Goal: Task Accomplishment & Management: Manage account settings

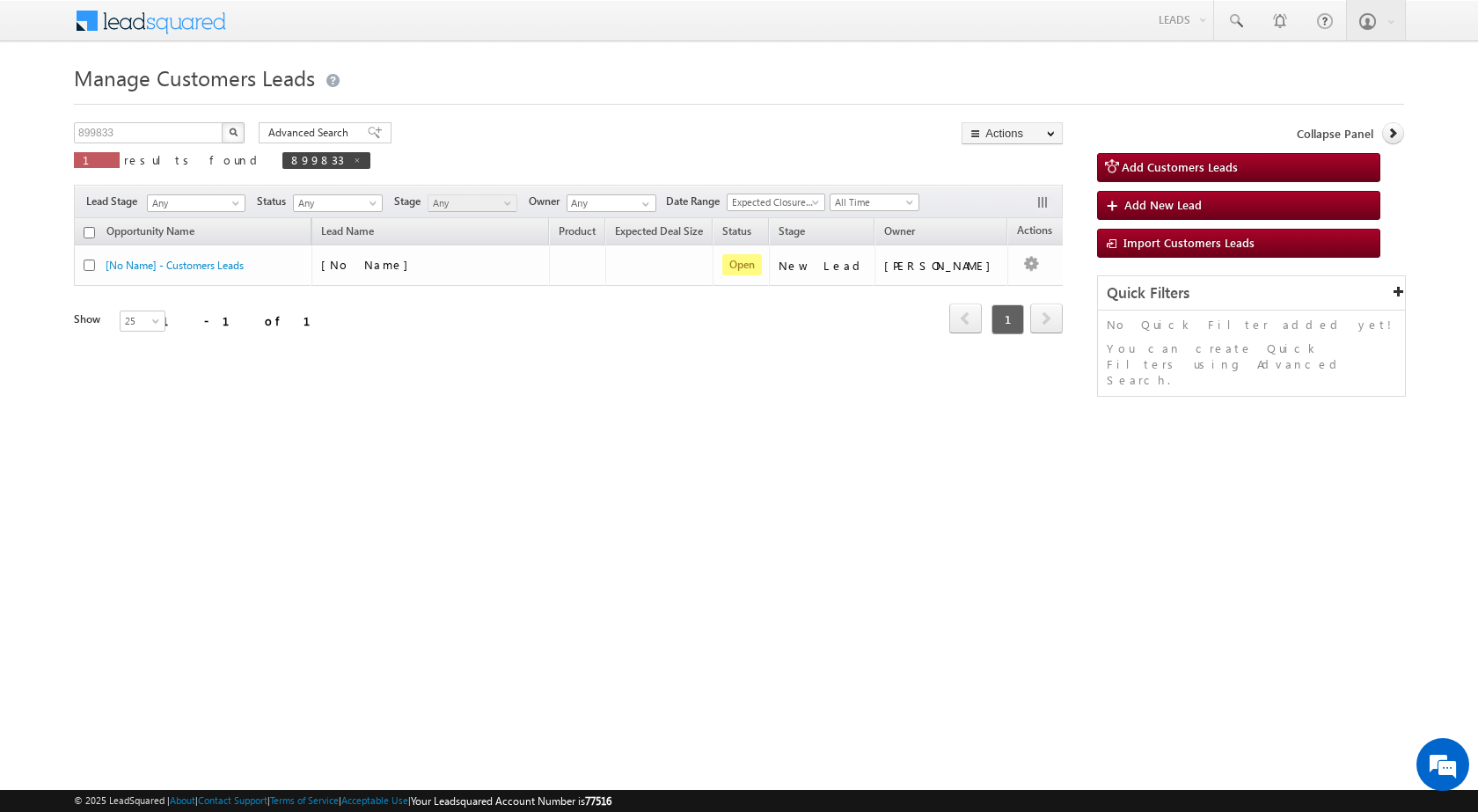
click at [230, 130] on img "button" at bounding box center [234, 132] width 9 height 9
click at [343, 162] on span at bounding box center [348, 160] width 9 height 9
type input "Search Customers Leads"
click at [175, 139] on input "899833" at bounding box center [149, 132] width 150 height 21
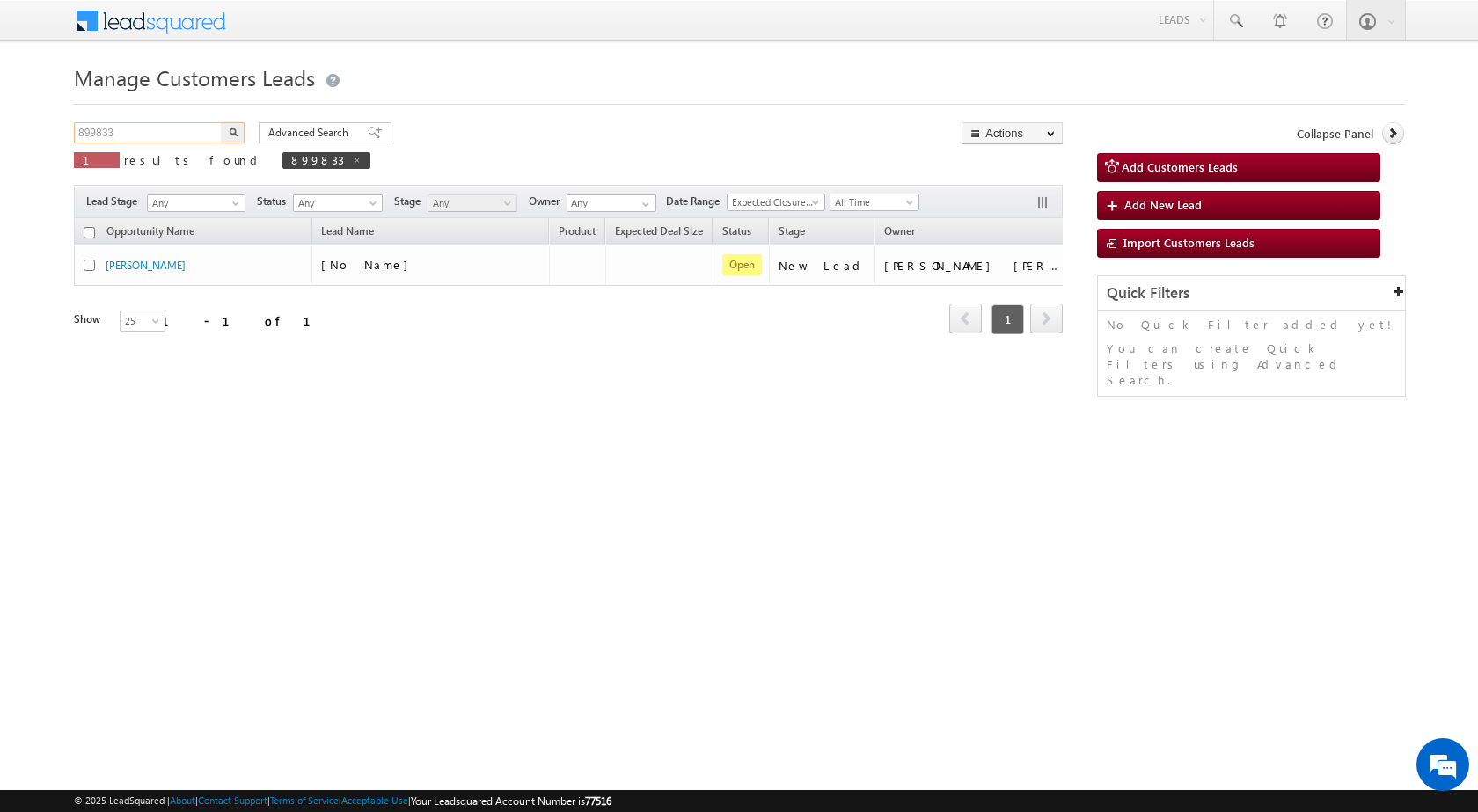
paste input "3997"
type input "893997"
click at [230, 130] on img "button" at bounding box center [234, 132] width 9 height 9
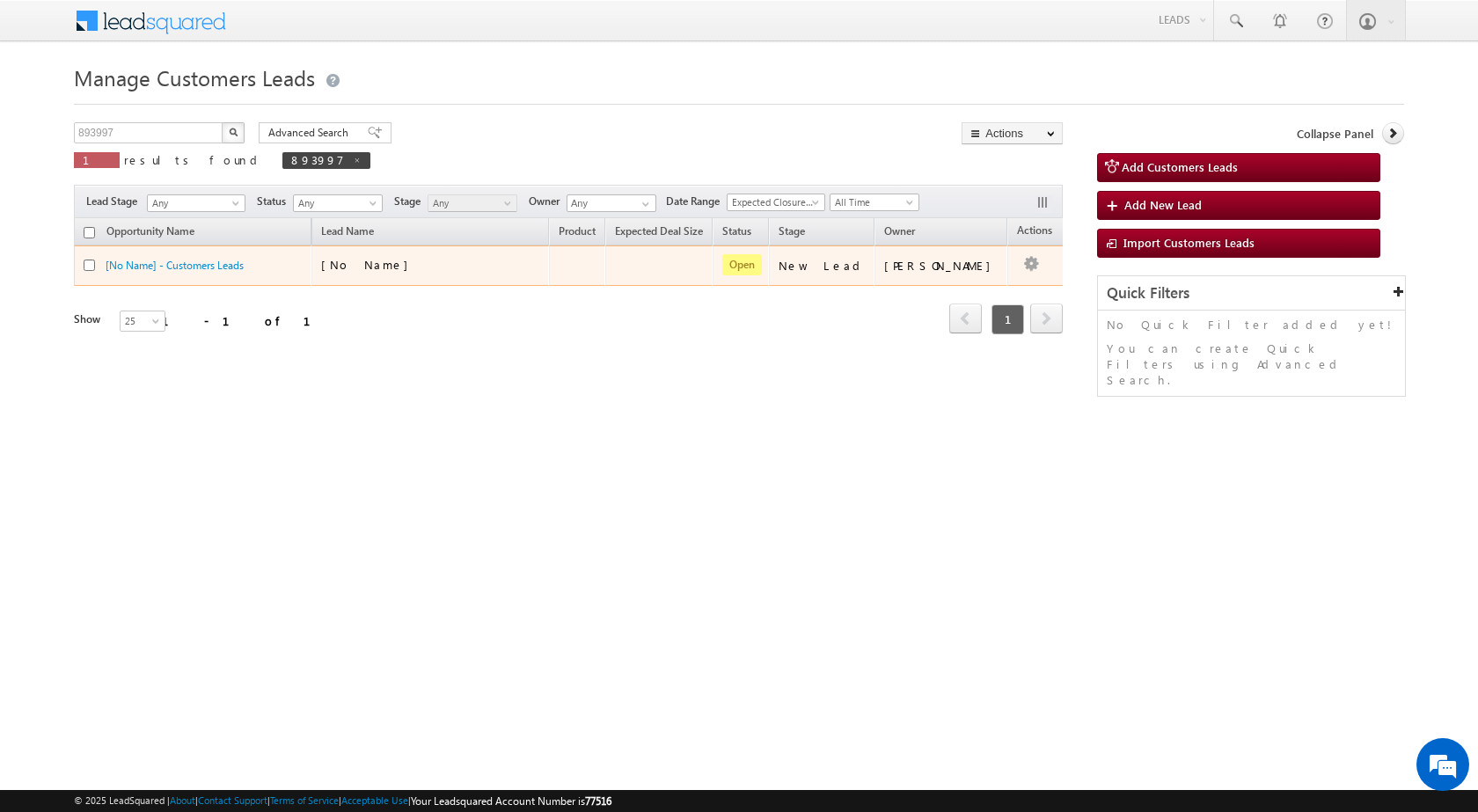
click at [475, 271] on div "[No Name]" at bounding box center [409, 264] width 176 height 15
click at [475, 255] on td "[No Name]" at bounding box center [430, 265] width 237 height 41
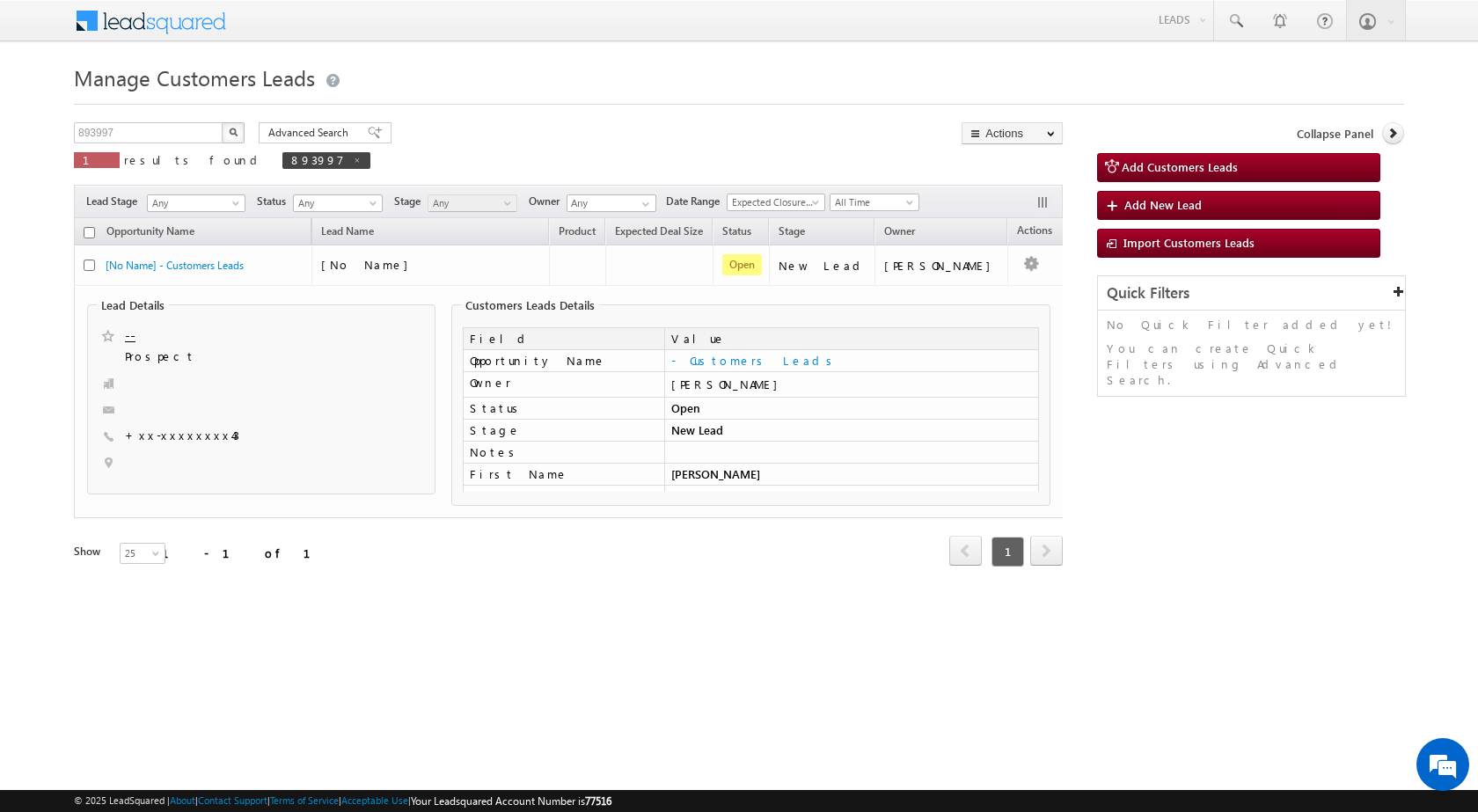
click at [414, 628] on html "Menu [PERSON_NAME] sitar a8@ks erve." at bounding box center [739, 330] width 1478 height 659
click at [38, 312] on body "Menu [PERSON_NAME] sitar a8@ks erve." at bounding box center [739, 307] width 1478 height 615
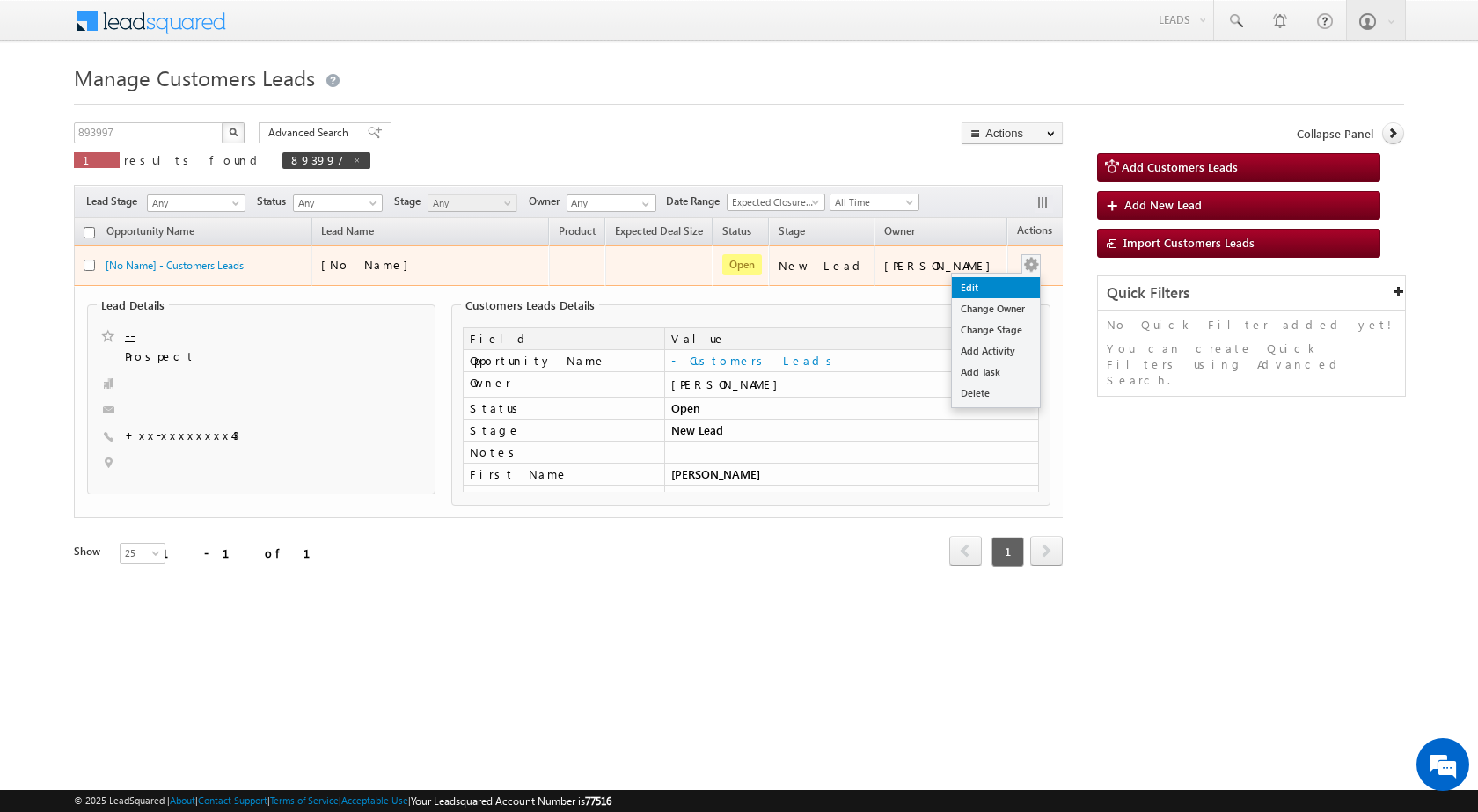
click at [975, 291] on link "Edit" at bounding box center [995, 287] width 88 height 21
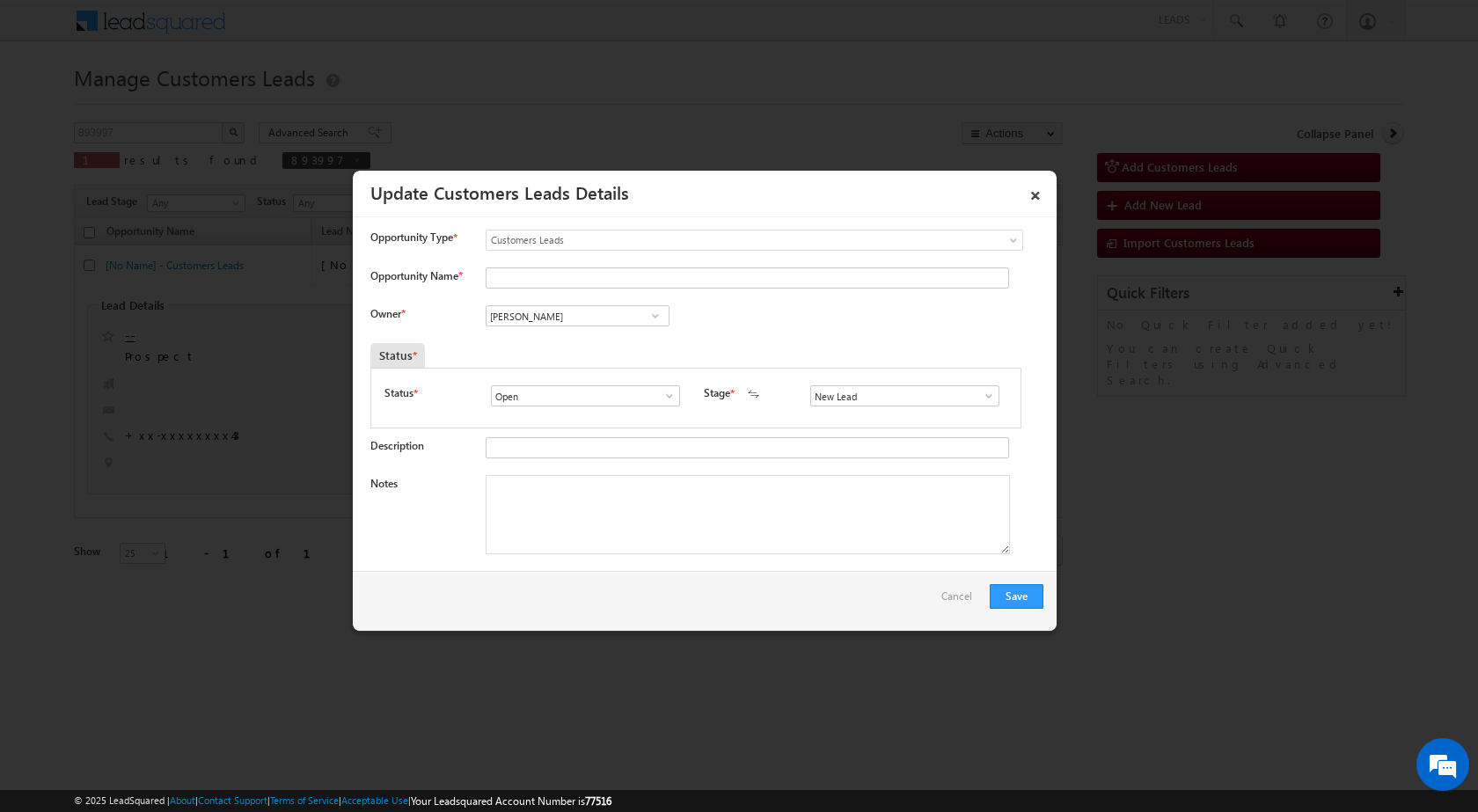
click at [985, 399] on span at bounding box center [988, 396] width 17 height 14
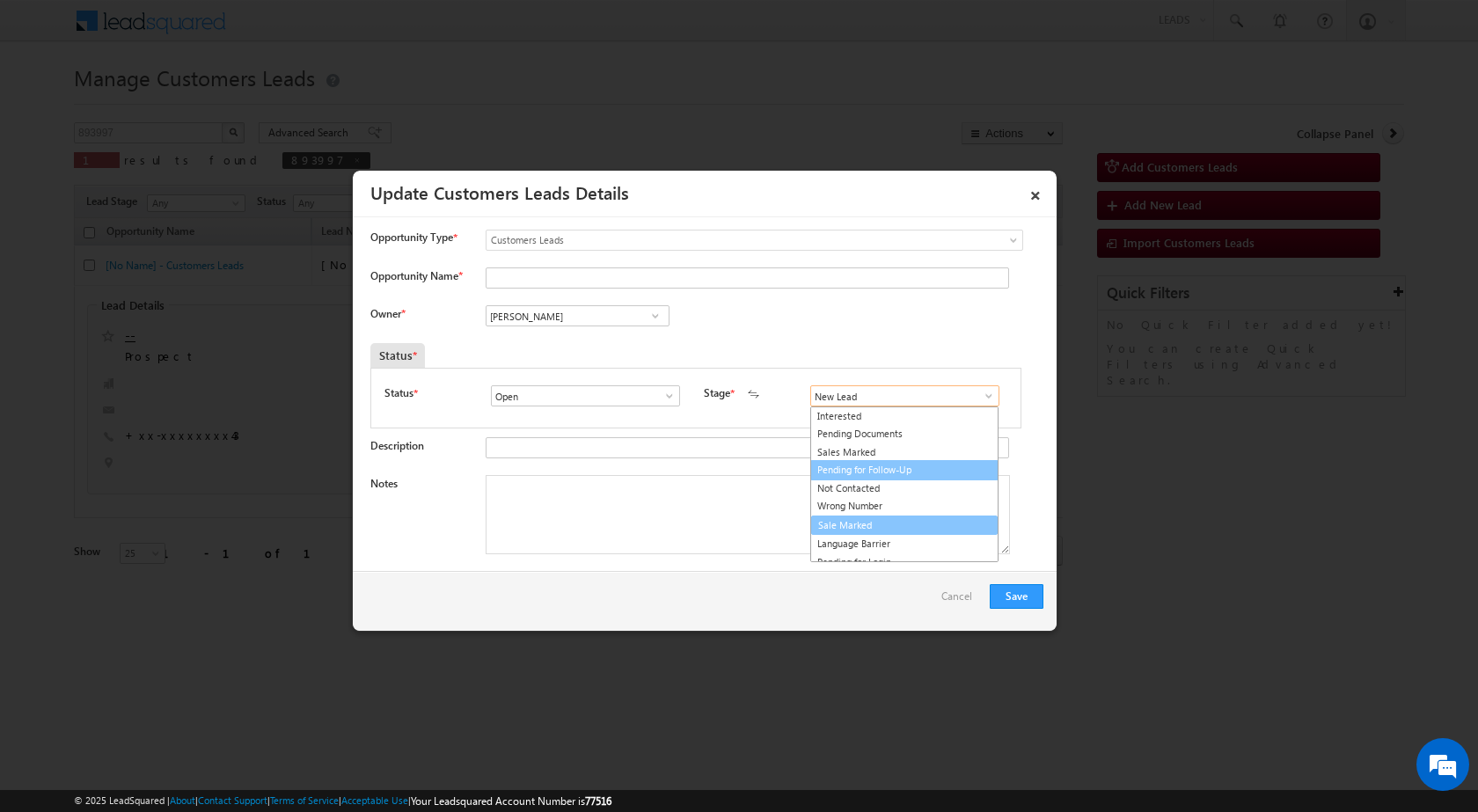
scroll to position [26, 0]
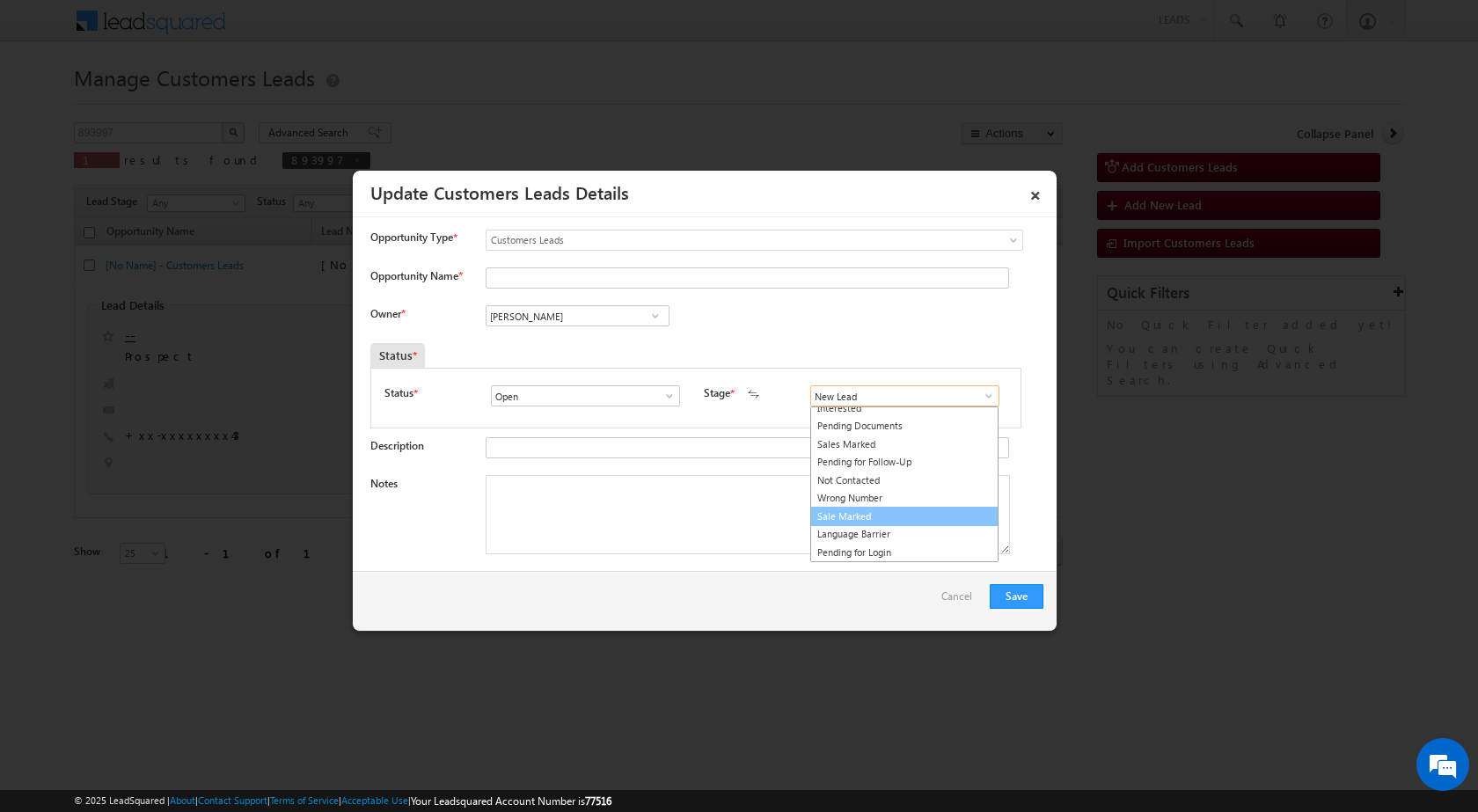
click at [843, 517] on link "Sale Marked" at bounding box center [905, 516] width 188 height 20
type input "Sale Marked"
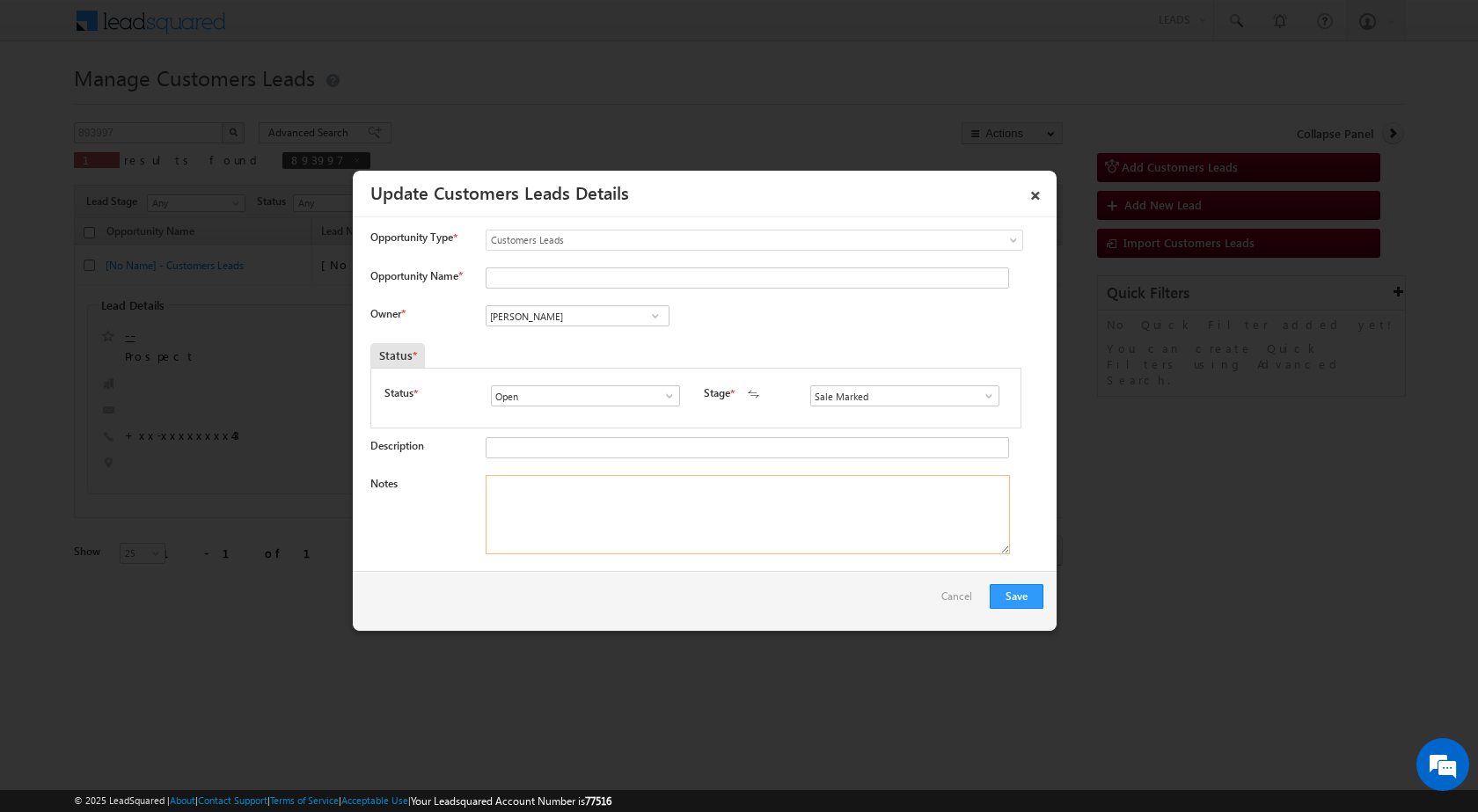
click at [698, 523] on textarea "Notes" at bounding box center [747, 514] width 524 height 79
paste textarea "893997 - VB_Interested - Lokesh Prajapat - 9754932943 - CONSTRUCTION - UJJAIN 4…"
type textarea "893997 - VB_Interested - Lokesh Prajapat - 9754932943 - CONSTRUCTION - UJJAIN 4…"
click at [647, 605] on div "Save Cancel" at bounding box center [704, 600] width 704 height 60
click at [617, 482] on textarea "893997 - VB_Interested - Lokesh Prajapat - 9754932943 - CONSTRUCTION - UJJAIN 4…" at bounding box center [747, 514] width 524 height 79
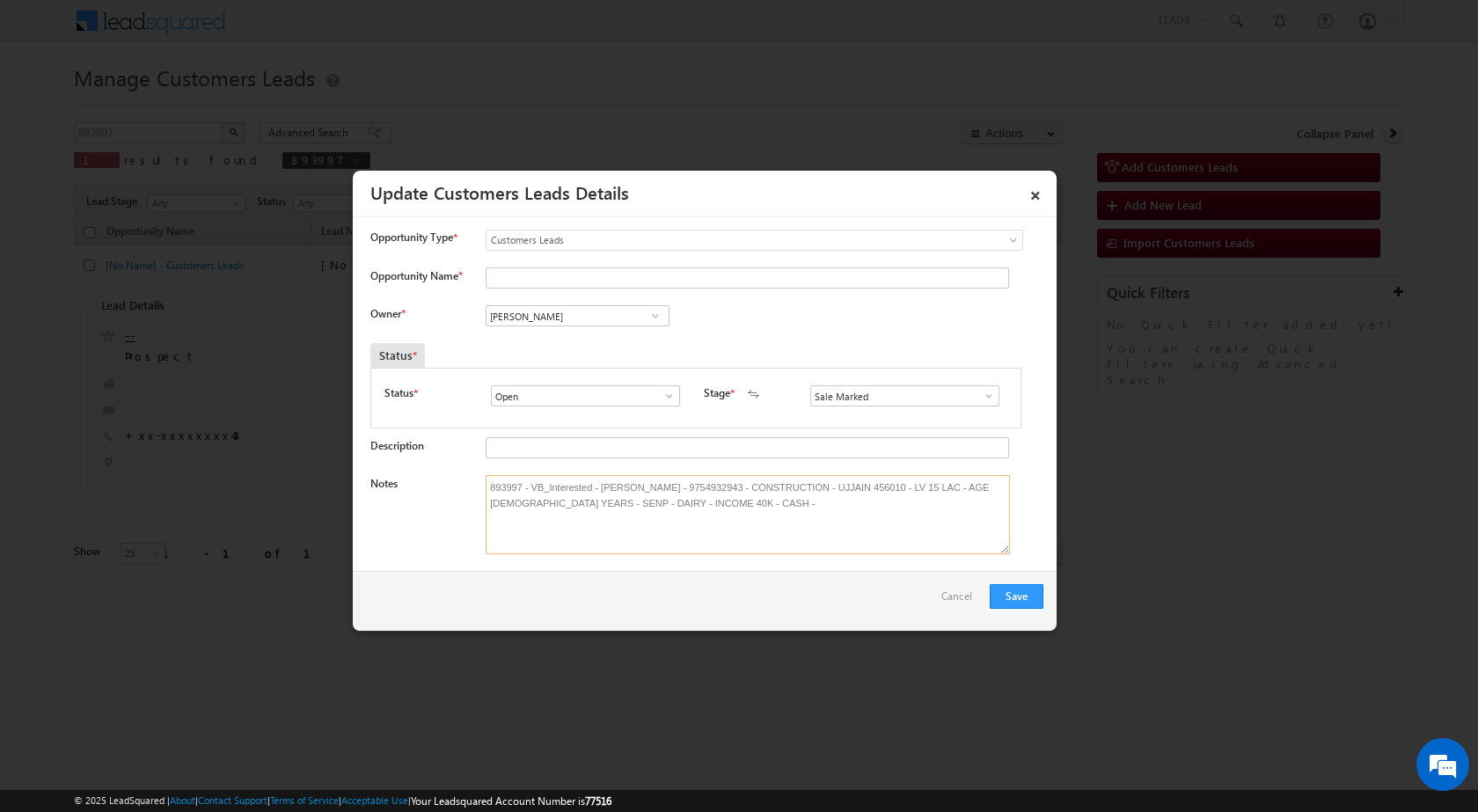
click at [617, 482] on textarea "893997 - VB_Interested - Lokesh Prajapat - 9754932943 - CONSTRUCTION - UJJAIN 4…" at bounding box center [747, 514] width 524 height 79
click at [617, 484] on textarea "893997 - VB_Interested - Lokesh Prajapat - 9754932943 - CONSTRUCTION - UJJAIN 4…" at bounding box center [747, 514] width 524 height 79
drag, startPoint x: 598, startPoint y: 487, endPoint x: 669, endPoint y: 490, distance: 71.1
click at [669, 490] on textarea "893997 - VB_Interested - Lokesh Prajapat - 9754932943 - CONSTRUCTION - UJJAIN 4…" at bounding box center [747, 514] width 524 height 79
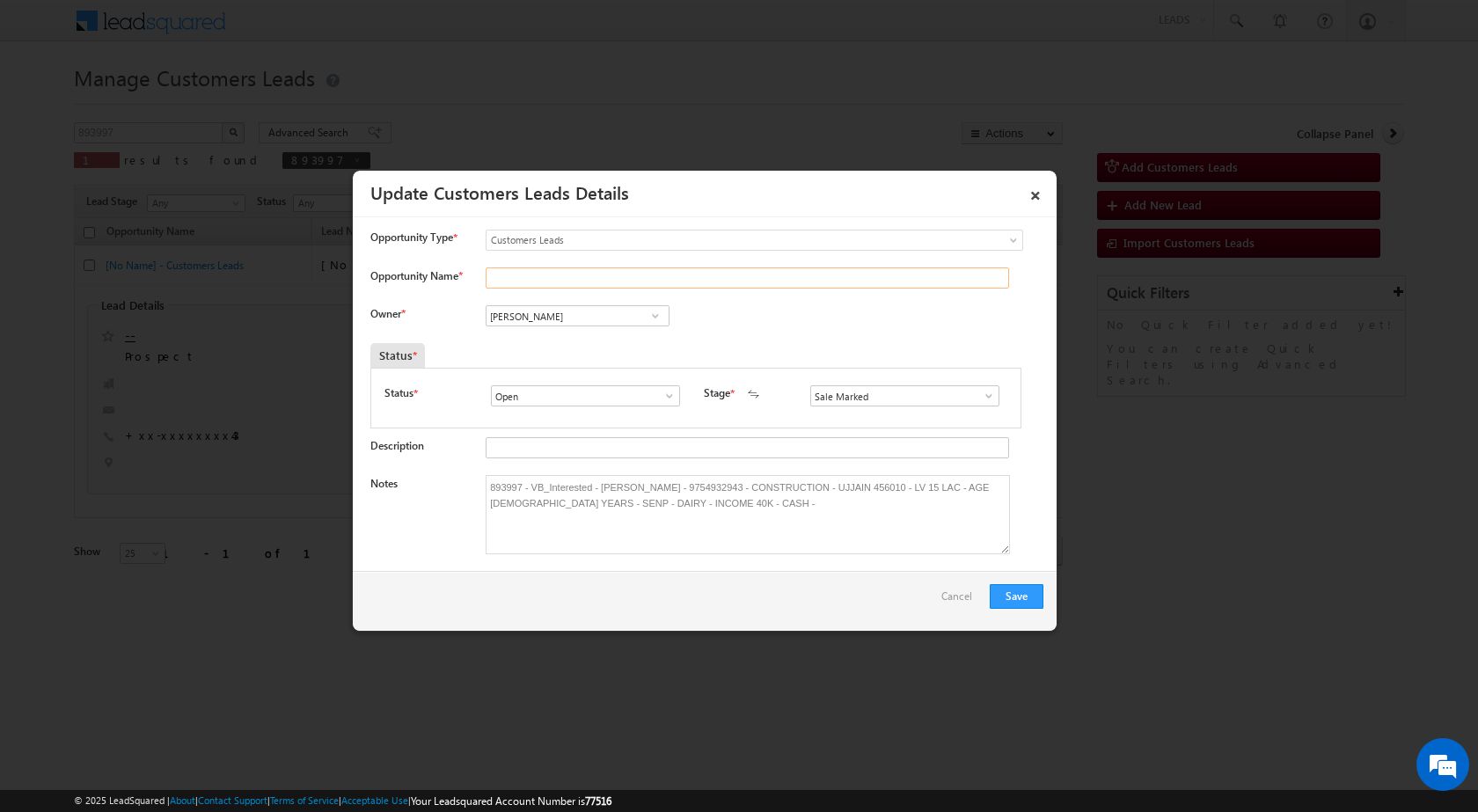
click at [577, 282] on input "Opportunity Name *" at bounding box center [747, 277] width 523 height 21
paste input "Lokesh Prajapat"
click at [490, 277] on input "Lokesh Prajapat" at bounding box center [747, 277] width 523 height 21
type input "Lokesh Prajapat"
click at [773, 319] on div "Owner * Vikas Halwai Vikas Halwai Vikas Halwai" at bounding box center [706, 320] width 673 height 29
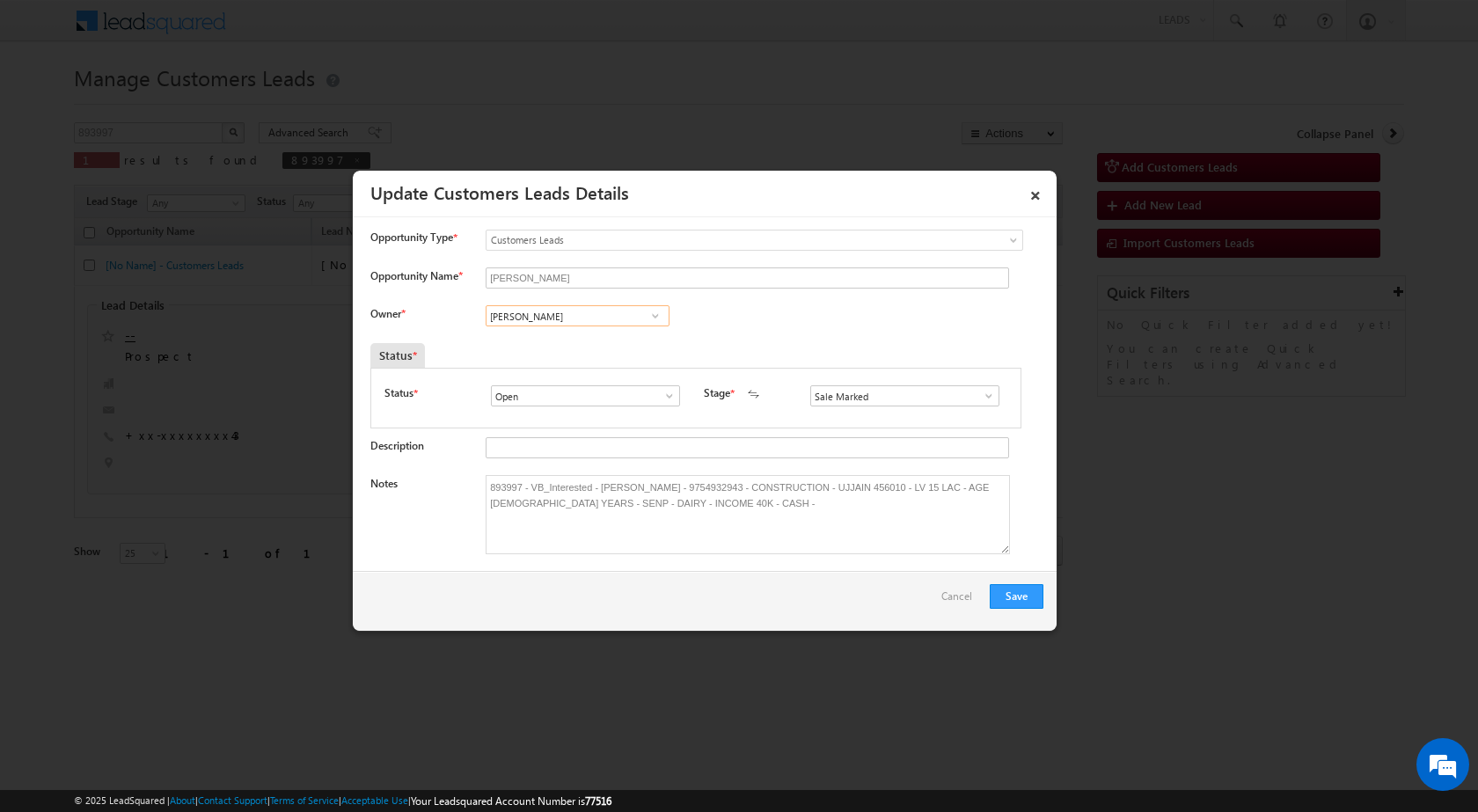
click at [561, 322] on input "[PERSON_NAME]" at bounding box center [577, 315] width 184 height 21
paste input "narendra.sisodiya@sgrlimited.in"
click at [533, 347] on span "narendra.sisodiya@sgrlimited.in" at bounding box center [571, 350] width 158 height 14
type input "Narendra Sisodiya"
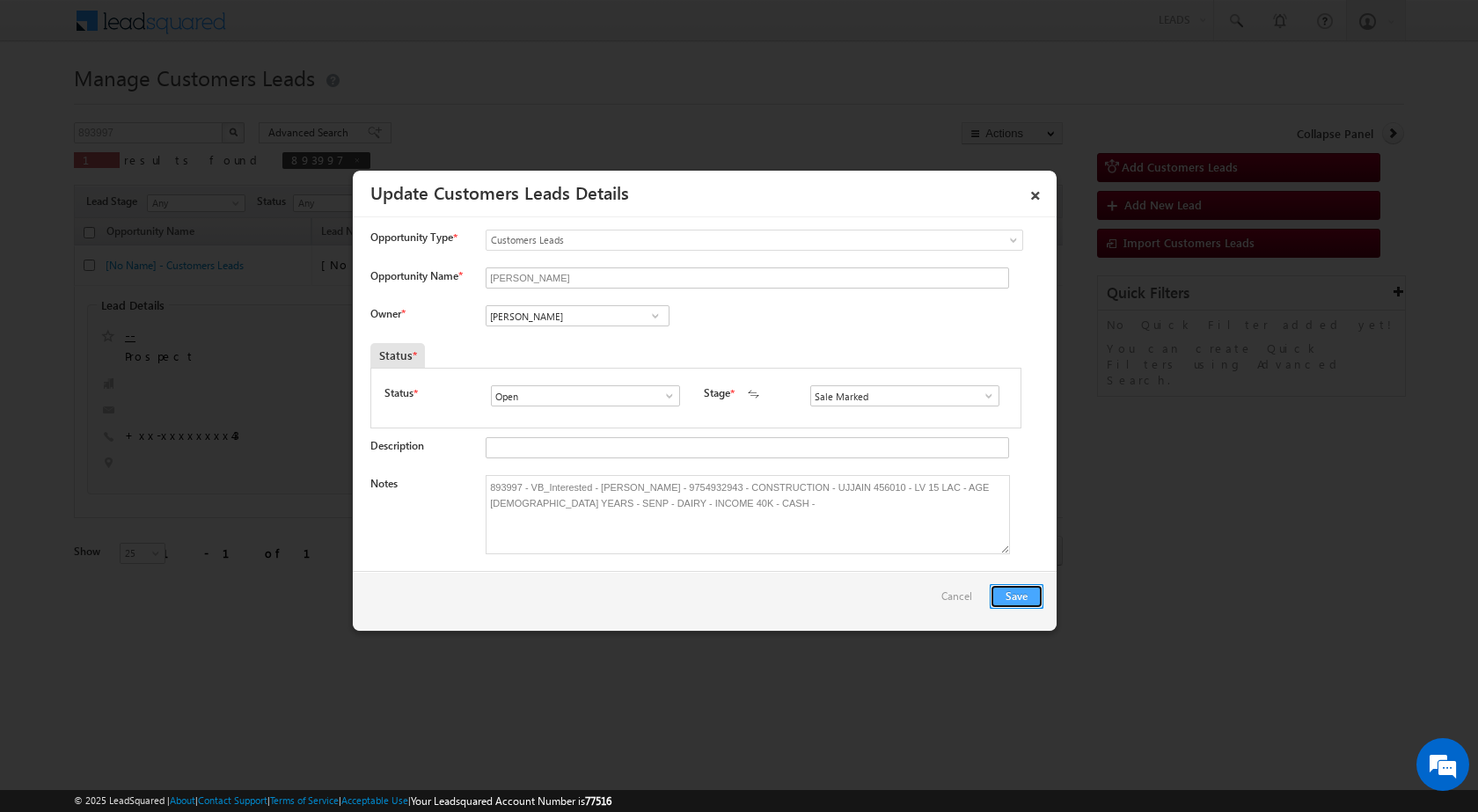
click at [1029, 597] on button "Save" at bounding box center [1016, 596] width 53 height 24
